Goal: Task Accomplishment & Management: Manage account settings

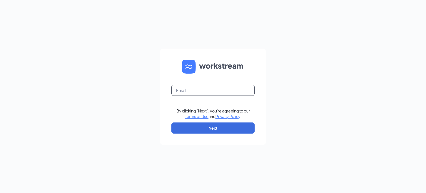
click at [199, 90] on input "text" at bounding box center [212, 90] width 83 height 11
click at [190, 91] on input "text" at bounding box center [212, 90] width 83 height 11
type input "ndonahue@meyerfoodsmc.com"
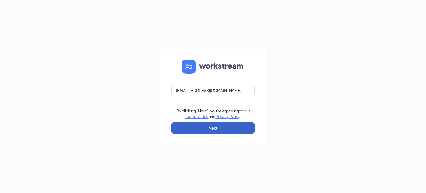
click at [203, 130] on button "Next" at bounding box center [212, 127] width 83 height 11
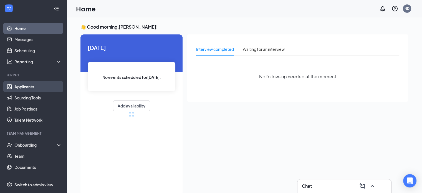
click at [15, 88] on link "Applicants" at bounding box center [37, 86] width 47 height 11
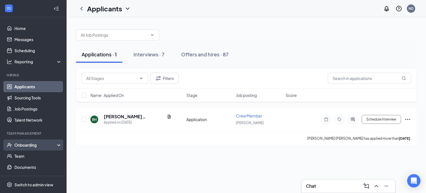
click at [38, 145] on div "Onboarding" at bounding box center [35, 145] width 43 height 6
click at [34, 156] on link "Overview" at bounding box center [37, 155] width 47 height 11
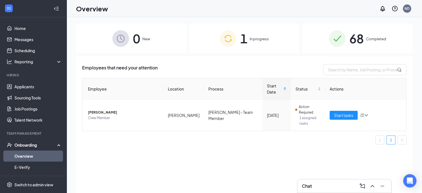
click at [247, 42] on span "1" at bounding box center [243, 38] width 7 height 19
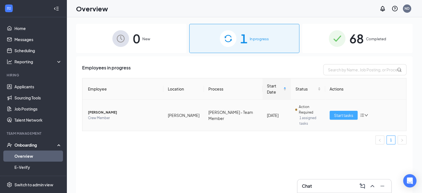
click at [343, 112] on span "Start tasks" at bounding box center [343, 115] width 19 height 6
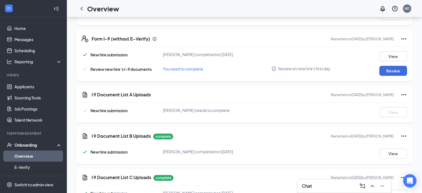
scroll to position [126, 0]
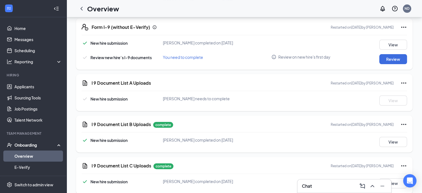
click at [404, 26] on icon "Ellipses" at bounding box center [403, 27] width 7 height 7
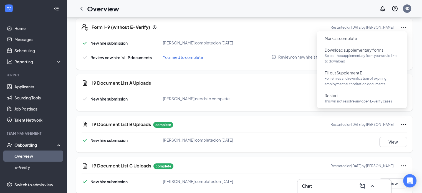
click at [263, 104] on div "New hire submission [PERSON_NAME] needs to complete View" at bounding box center [244, 100] width 325 height 10
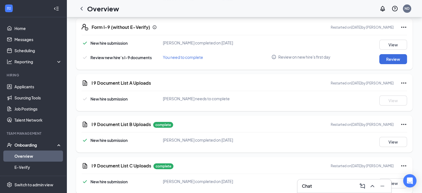
click at [406, 28] on icon "Ellipses" at bounding box center [403, 27] width 7 height 7
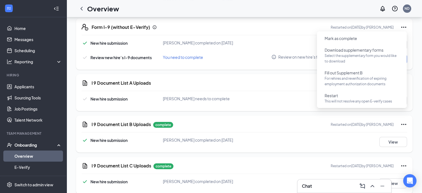
click at [221, 129] on div "I 9 Document List B Uploads complete Restarted on [DATE] by [PERSON_NAME] New h…" at bounding box center [244, 133] width 336 height 37
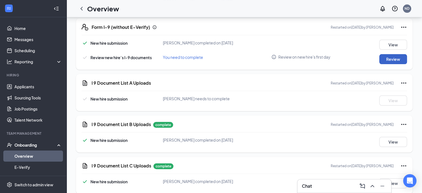
click at [385, 59] on button "Review" at bounding box center [393, 59] width 28 height 10
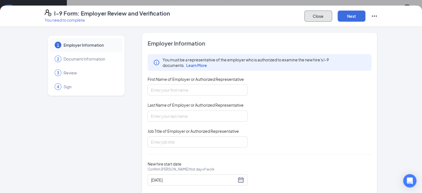
click at [332, 18] on button "Close" at bounding box center [318, 16] width 28 height 11
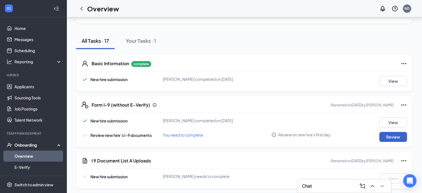
scroll to position [39, 0]
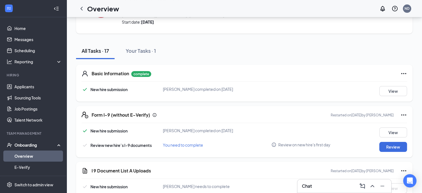
click at [406, 75] on icon "Ellipses" at bounding box center [403, 73] width 7 height 7
click at [389, 120] on div "Form I-9 (without E-Verify) Restarted on [DATE] by [PERSON_NAME] New hire submi…" at bounding box center [244, 131] width 336 height 51
click at [401, 116] on icon "Ellipses" at bounding box center [403, 114] width 7 height 7
click at [254, 113] on div "Form I-9 (without E-Verify) Restarted on [DATE] by [PERSON_NAME]" at bounding box center [249, 114] width 315 height 7
click at [392, 89] on button "View" at bounding box center [393, 91] width 28 height 10
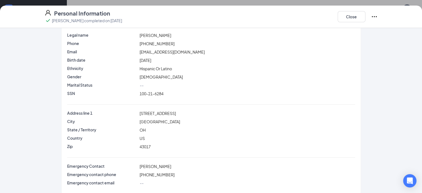
scroll to position [27, 0]
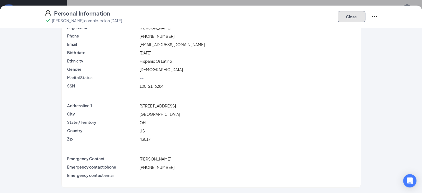
click at [365, 19] on button "Close" at bounding box center [351, 16] width 28 height 11
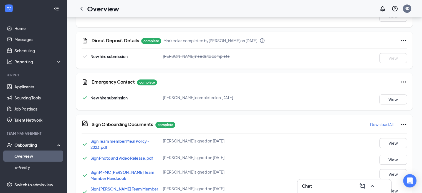
scroll to position [496, 0]
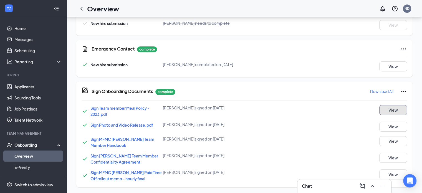
click at [401, 107] on button "View" at bounding box center [393, 110] width 28 height 10
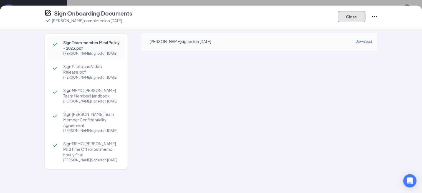
click at [365, 20] on button "Close" at bounding box center [351, 16] width 28 height 11
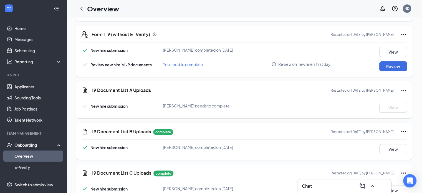
scroll to position [0, 0]
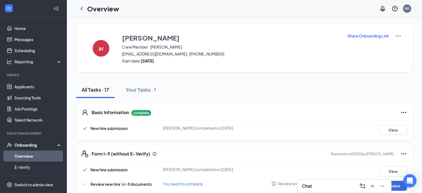
click at [280, 128] on div "New hire submission [PERSON_NAME] completed on [DATE] View" at bounding box center [244, 130] width 325 height 10
click at [78, 47] on div "ar [PERSON_NAME] Crew Member · [PERSON_NAME] [EMAIL_ADDRESS][DOMAIN_NAME] · [PH…" at bounding box center [244, 48] width 336 height 49
click at [34, 156] on link "Overview" at bounding box center [37, 155] width 47 height 11
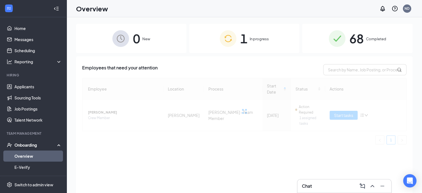
click at [346, 34] on div "68 Completed" at bounding box center [357, 38] width 110 height 29
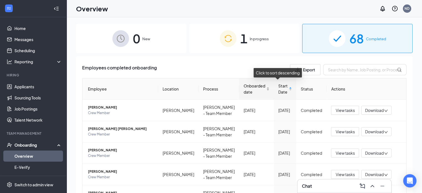
click at [244, 87] on span "Onboarded date" at bounding box center [254, 89] width 22 height 12
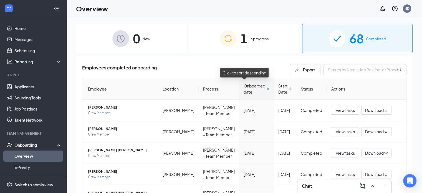
click at [243, 85] on span "Onboarded date" at bounding box center [254, 89] width 22 height 12
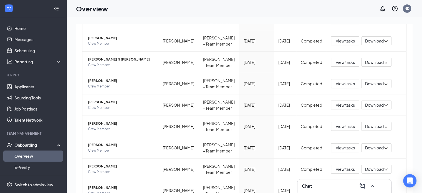
scroll to position [139, 0]
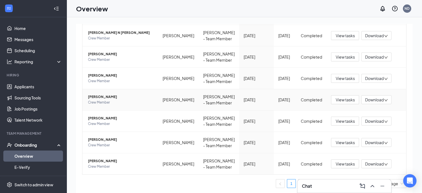
click at [250, 102] on td "[DATE]" at bounding box center [256, 99] width 35 height 21
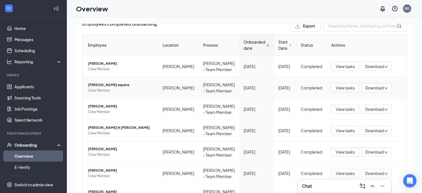
scroll to position [44, 0]
click at [100, 82] on span "[PERSON_NAME] espana" at bounding box center [121, 85] width 66 height 6
click at [102, 85] on span "[PERSON_NAME] espana" at bounding box center [121, 85] width 66 height 6
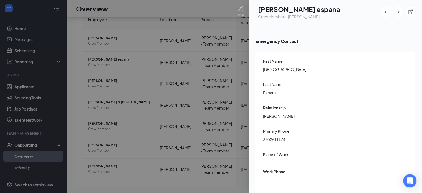
scroll to position [1116, 0]
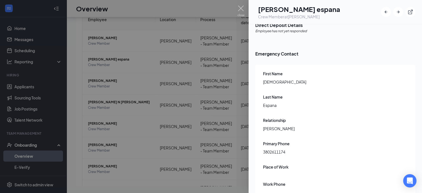
click at [89, 111] on div at bounding box center [211, 96] width 422 height 193
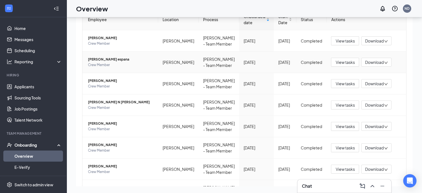
click at [94, 61] on span "[PERSON_NAME] espana" at bounding box center [121, 60] width 66 height 6
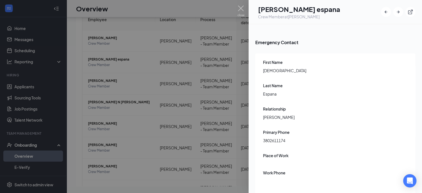
scroll to position [1127, 0]
click at [95, 121] on div at bounding box center [211, 96] width 422 height 193
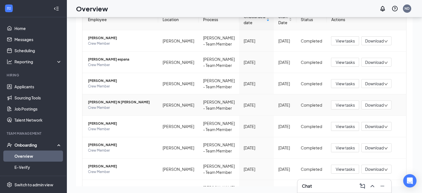
click at [90, 114] on td "Kiara N [PERSON_NAME] Member" at bounding box center [120, 104] width 76 height 21
